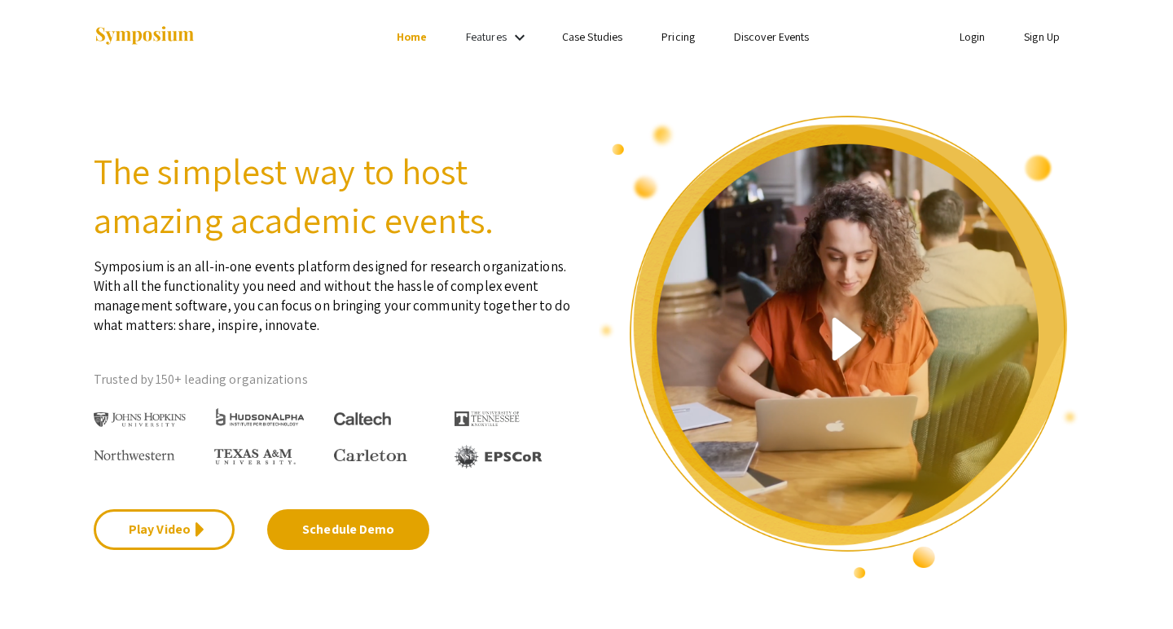
click at [502, 37] on link "Features" at bounding box center [486, 36] width 41 height 15
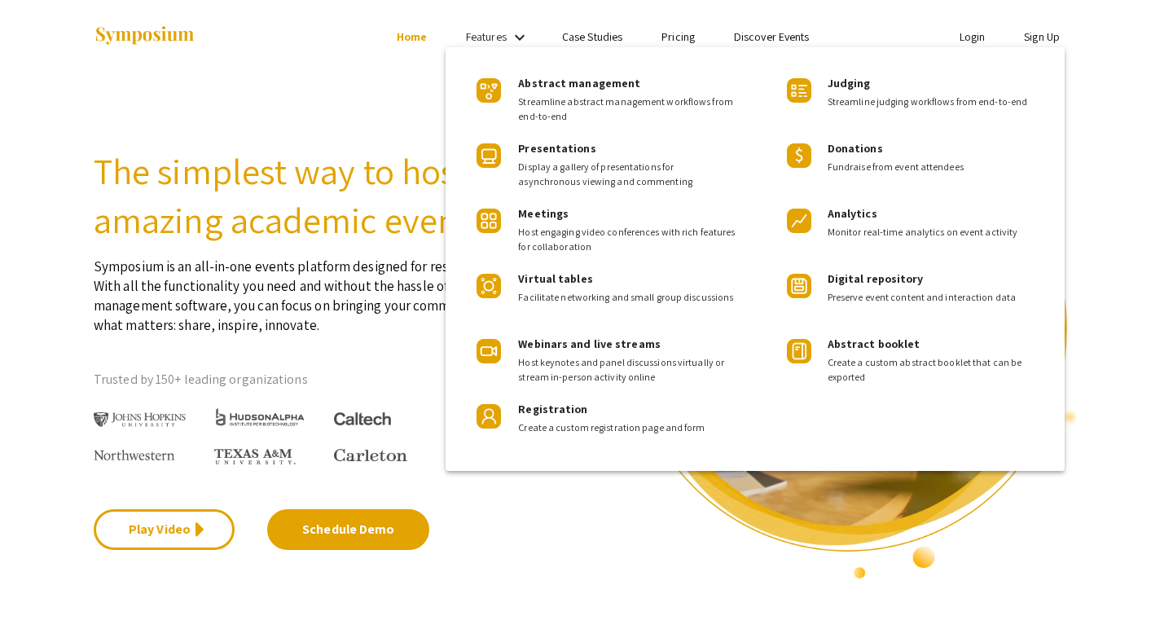
click at [405, 147] on div at bounding box center [586, 314] width 1173 height 629
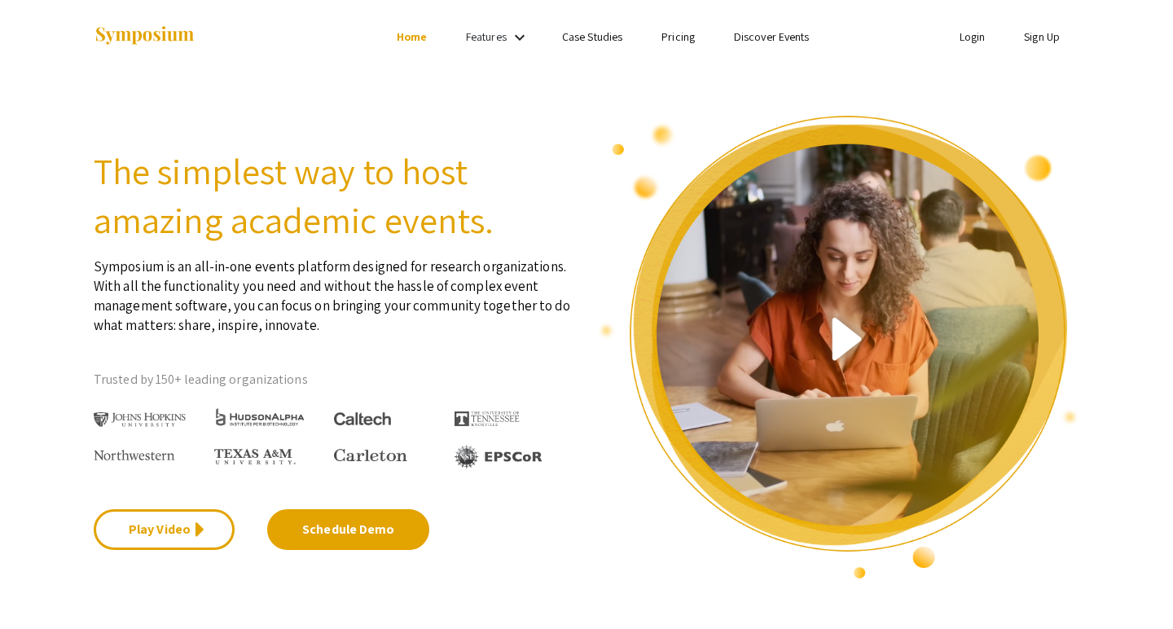
click at [971, 37] on link "Login" at bounding box center [973, 36] width 26 height 15
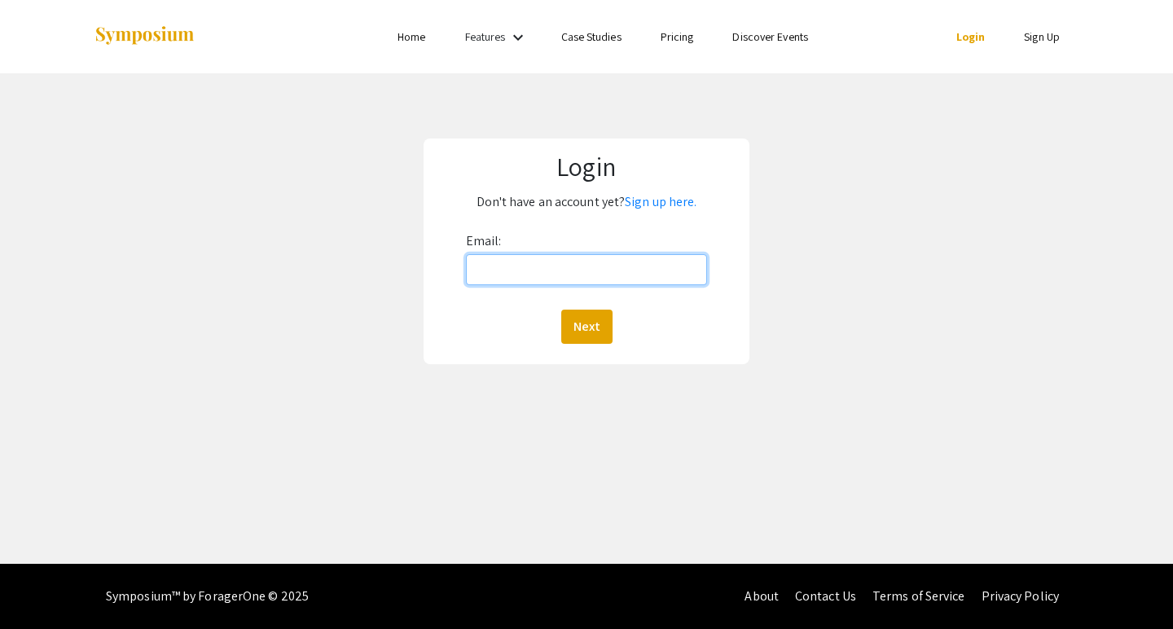
type input "[PERSON_NAME][EMAIL_ADDRESS][PERSON_NAME][DOMAIN_NAME]"
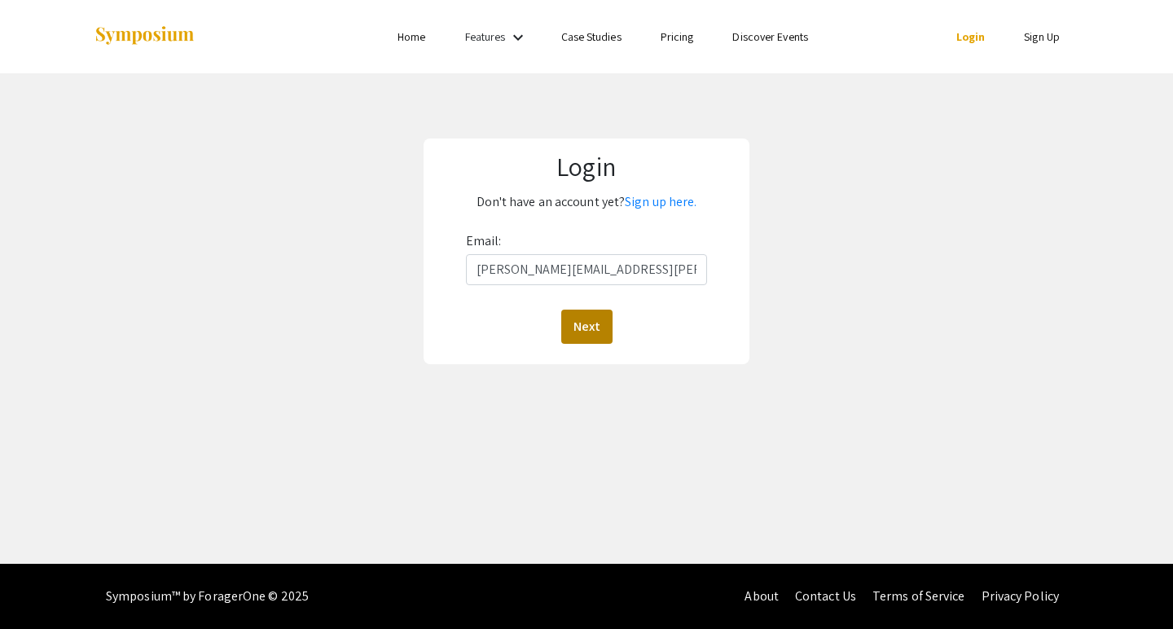
click at [583, 319] on button "Next" at bounding box center [586, 327] width 51 height 34
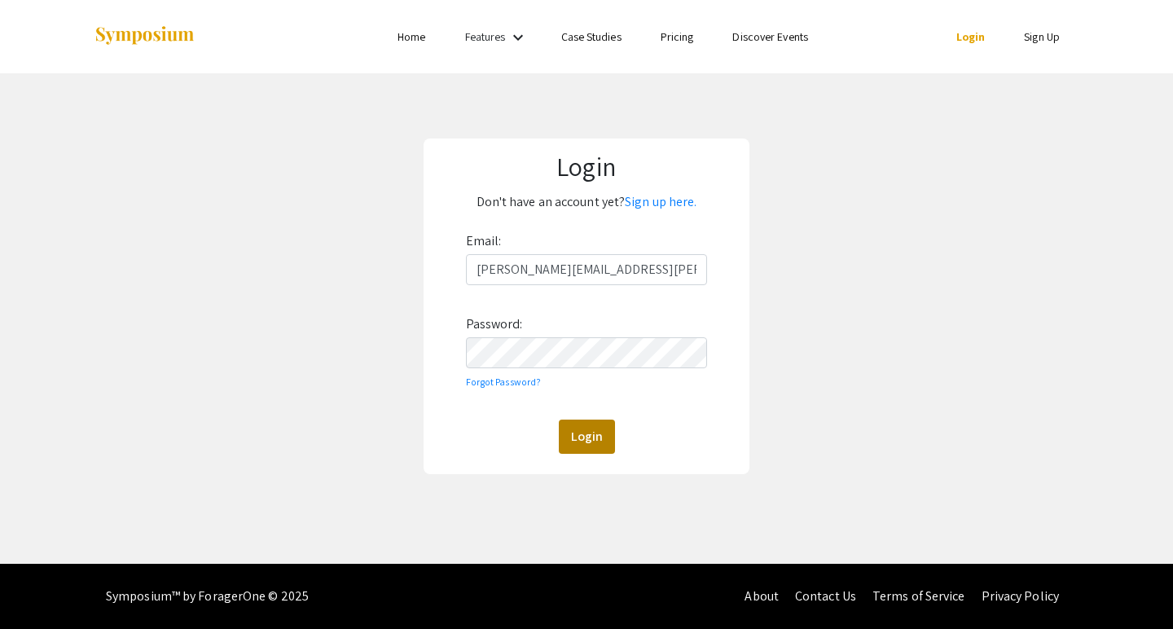
click at [571, 439] on button "Login" at bounding box center [587, 437] width 56 height 34
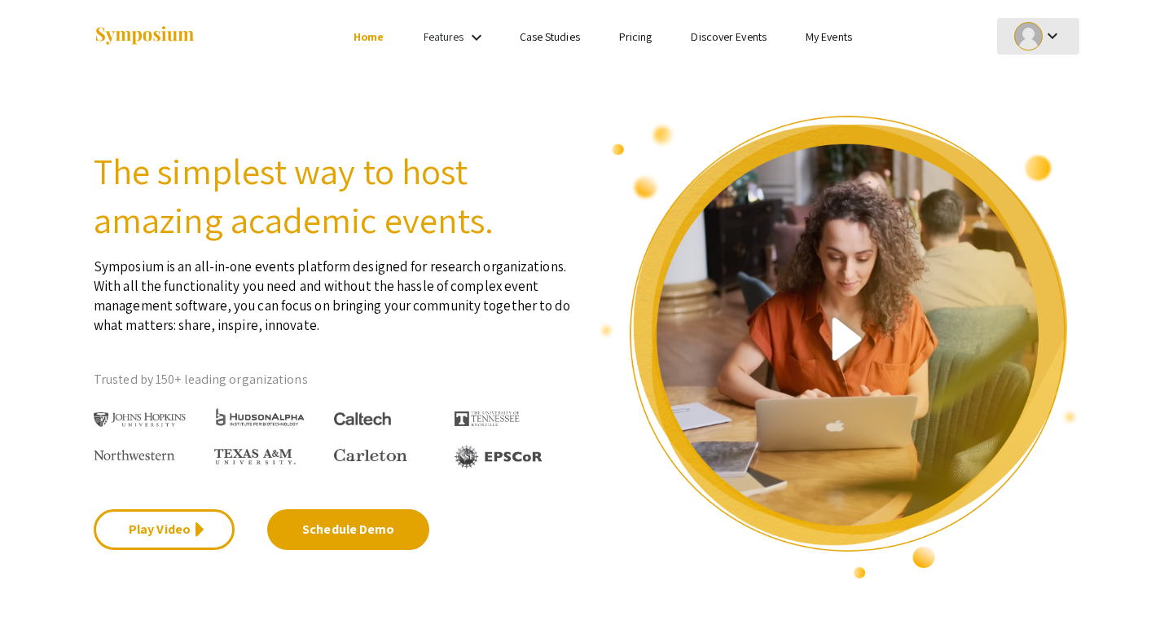
click at [1047, 37] on mat-icon "keyboard_arrow_down" at bounding box center [1053, 36] width 20 height 20
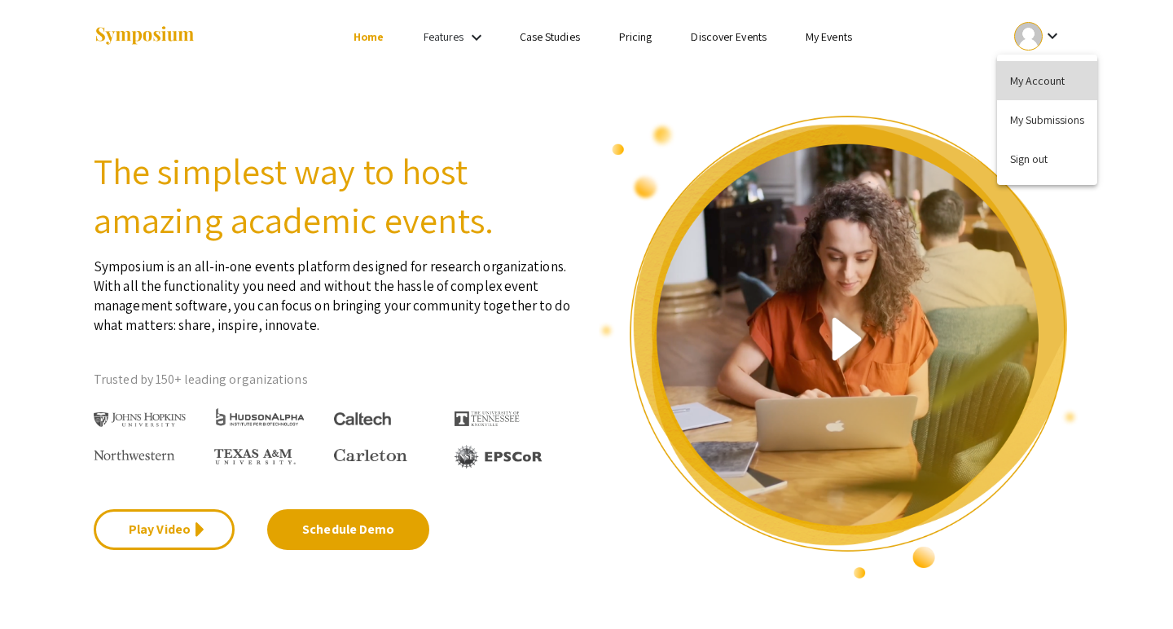
click at [1035, 73] on button "My Account" at bounding box center [1047, 80] width 100 height 39
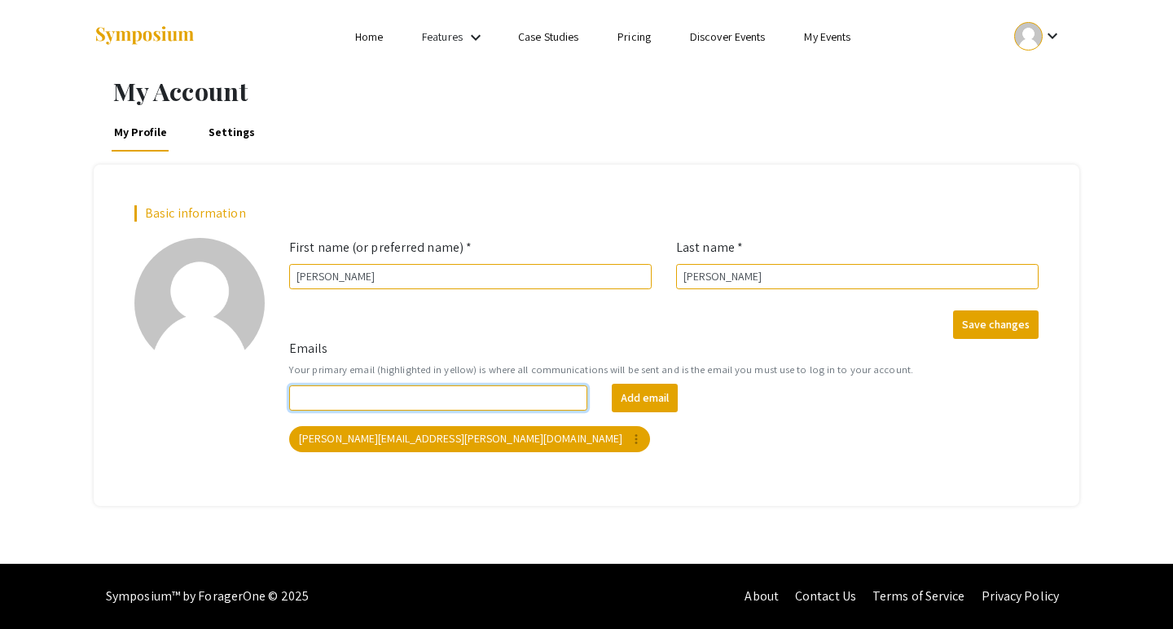
click at [511, 399] on input "Emails" at bounding box center [438, 397] width 298 height 25
type input "c"
click at [526, 319] on div "Save changes" at bounding box center [664, 324] width 774 height 29
click at [241, 137] on link "Settings" at bounding box center [231, 131] width 53 height 39
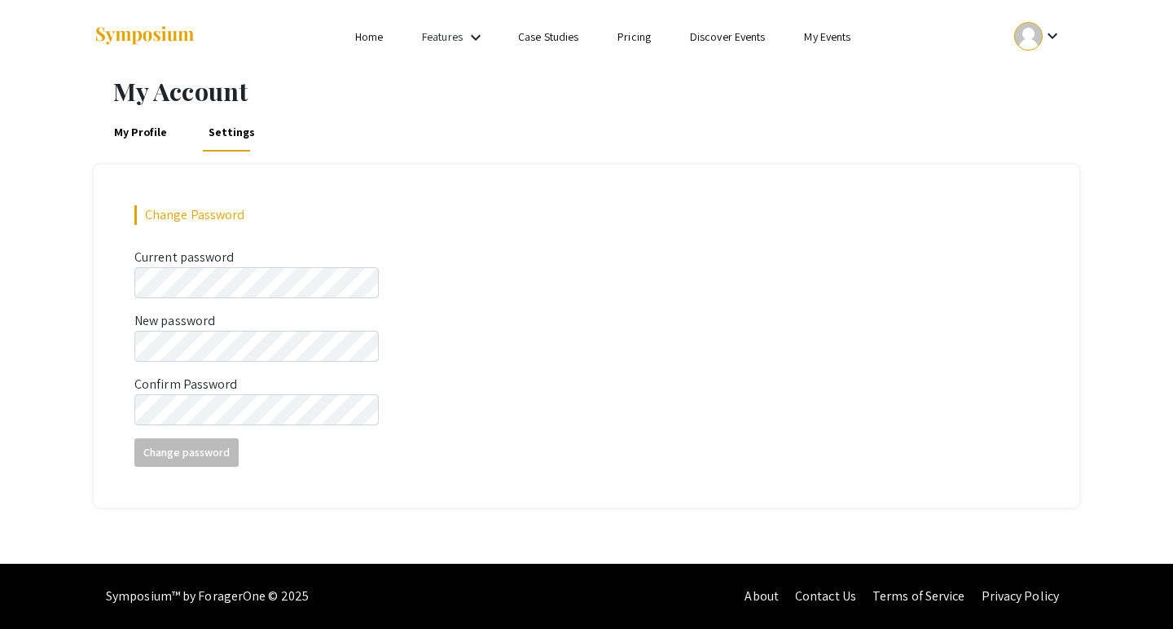
click at [266, 298] on form "Change Password Current password This field is required. New password This fiel…" at bounding box center [586, 336] width 904 height 262
click at [530, 372] on form "Change Password Current password This field is required. New password This fiel…" at bounding box center [586, 345] width 904 height 281
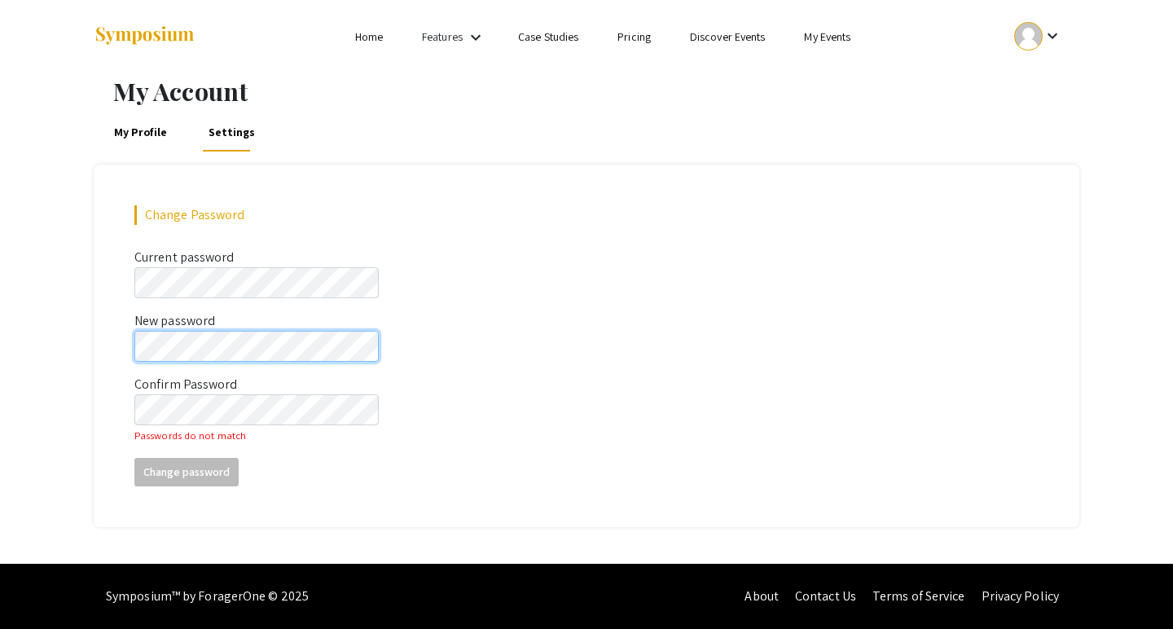
click at [134, 354] on div "Change Password Current password This field is required. New password This fiel…" at bounding box center [587, 346] width 986 height 363
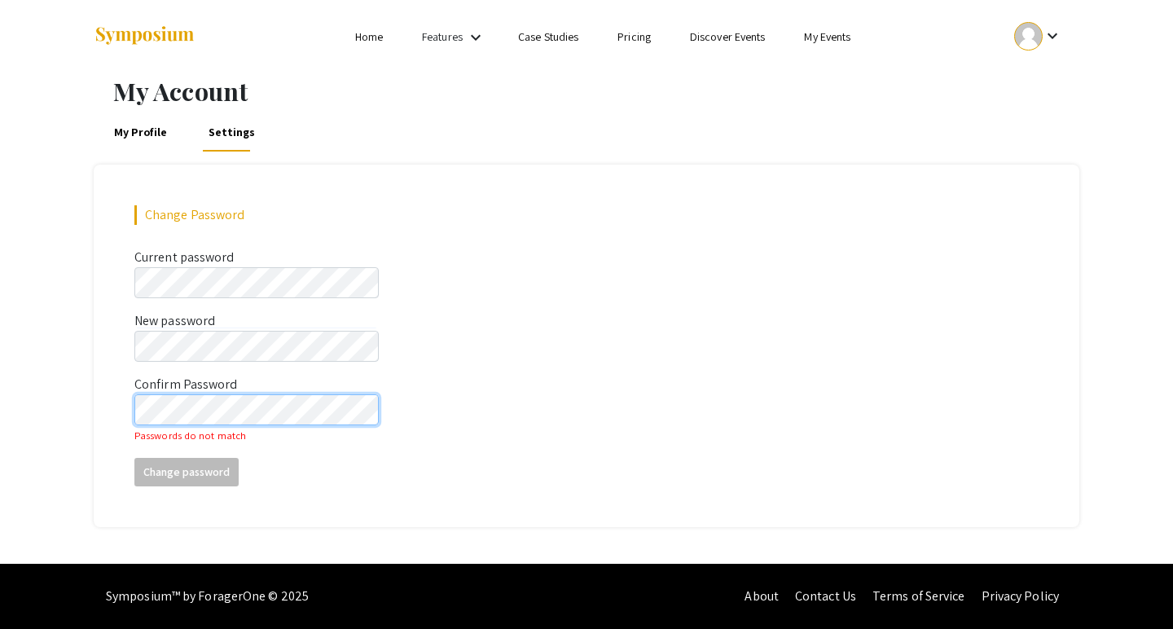
click at [112, 407] on div "Change Password Current password This field is required. New password This fiel…" at bounding box center [587, 346] width 986 height 363
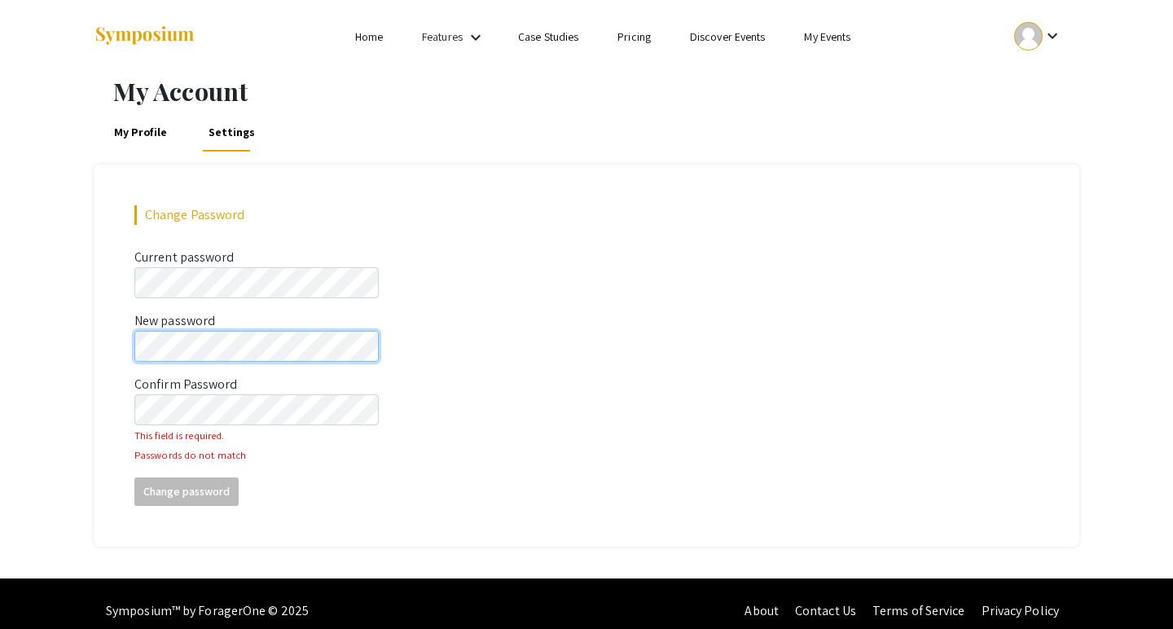
click at [115, 351] on div "Change Password Current password This field is required. New password This fiel…" at bounding box center [587, 356] width 986 height 382
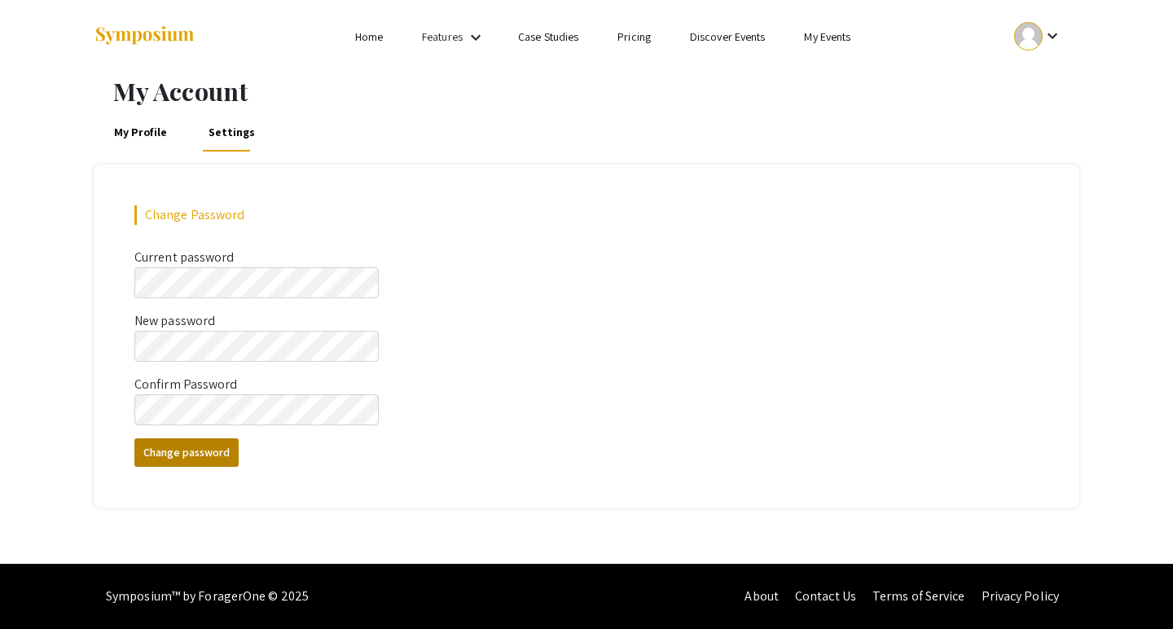
click at [190, 453] on button "Change password" at bounding box center [186, 452] width 104 height 29
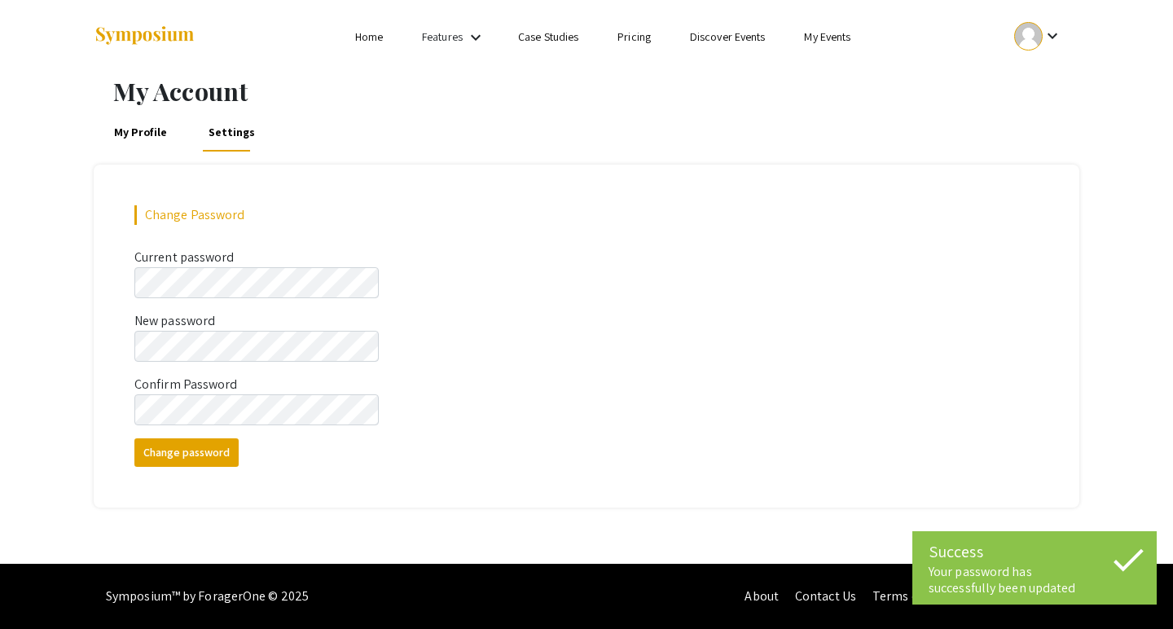
click at [1052, 36] on mat-icon "keyboard_arrow_down" at bounding box center [1053, 36] width 20 height 20
click at [1026, 159] on button "Sign out" at bounding box center [1047, 158] width 100 height 39
